Goal: Information Seeking & Learning: Learn about a topic

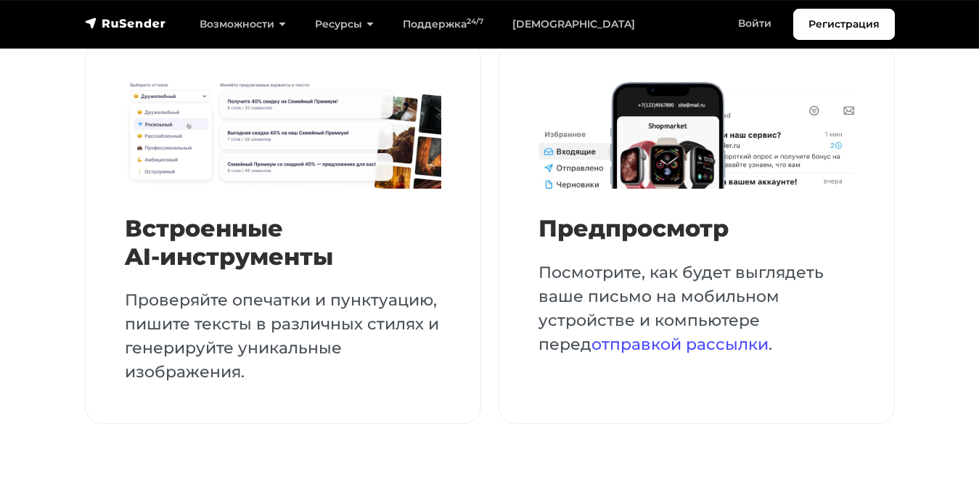
scroll to position [3342, 0]
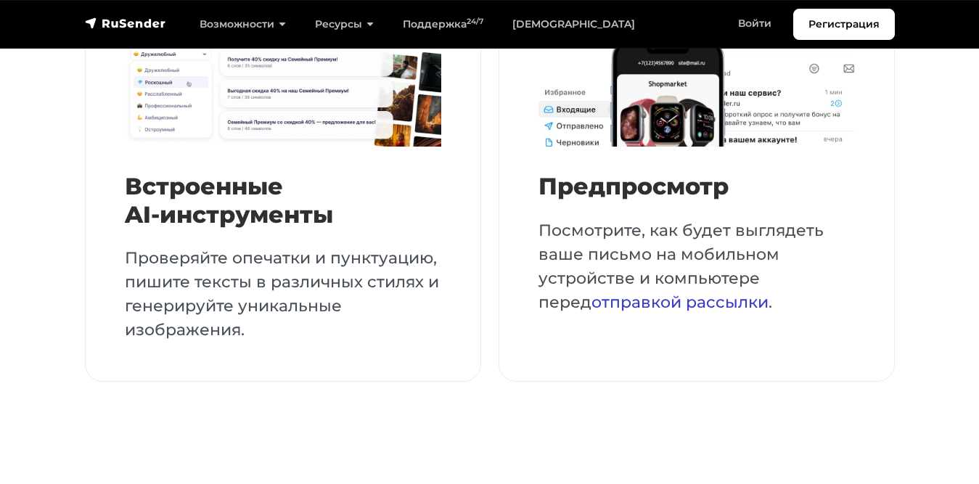
click at [591, 294] on link "отправкой рассылки" at bounding box center [679, 302] width 177 height 20
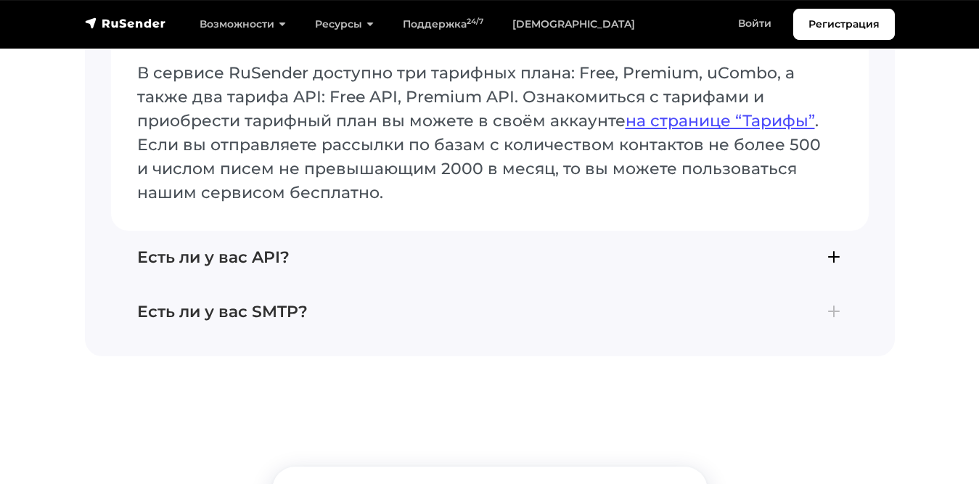
scroll to position [7648, 0]
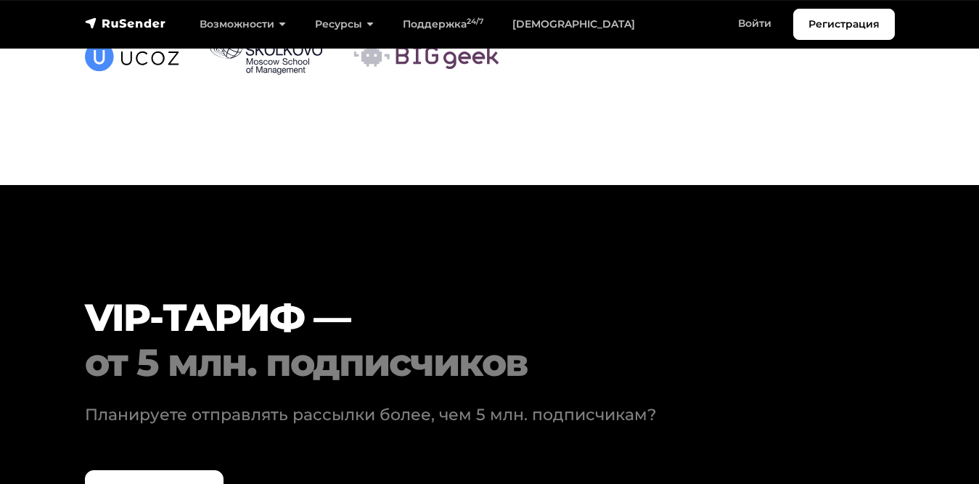
scroll to position [4322, 0]
